Goal: Task Accomplishment & Management: Use online tool/utility

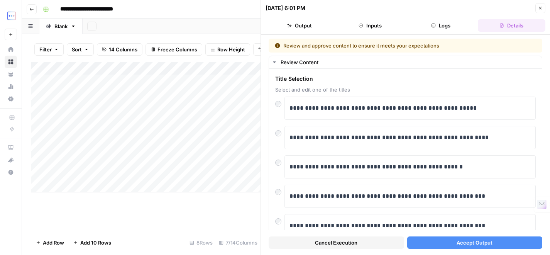
click at [437, 243] on button "Accept Output" at bounding box center [474, 242] width 135 height 12
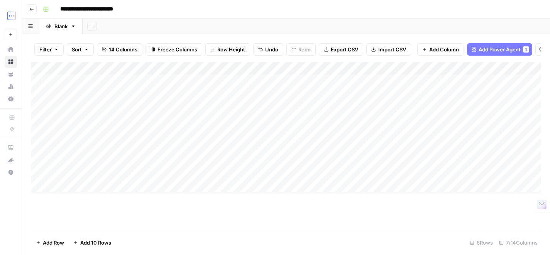
click at [256, 158] on div "Add Column" at bounding box center [285, 127] width 509 height 130
click at [285, 159] on div "Add Column" at bounding box center [285, 127] width 509 height 130
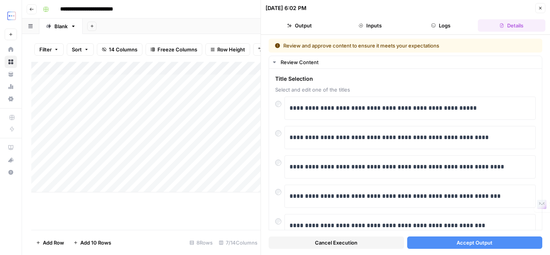
click at [440, 243] on button "Accept Output" at bounding box center [474, 242] width 135 height 12
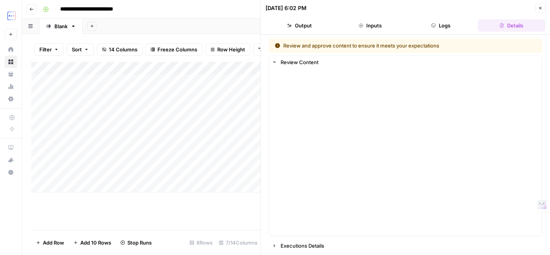
click at [240, 174] on div "Add Column" at bounding box center [145, 127] width 229 height 130
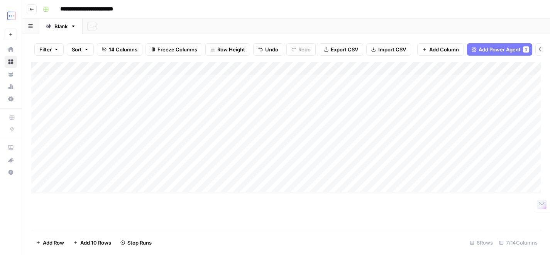
click at [284, 172] on div "Add Column" at bounding box center [285, 127] width 509 height 130
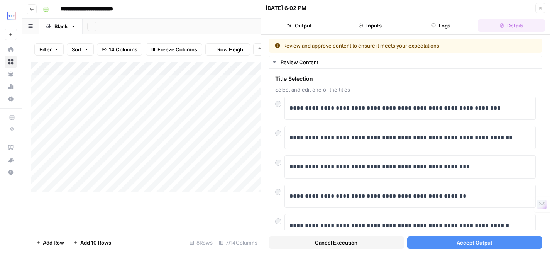
click at [448, 241] on button "Accept Output" at bounding box center [474, 242] width 135 height 12
